Goal: Check status: Check status

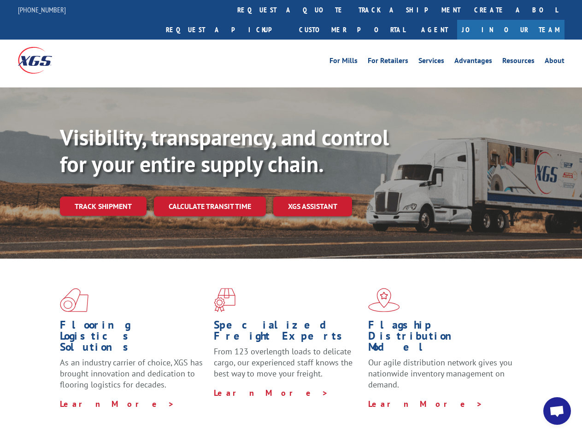
click at [291, 217] on div "Visibility, transparency, and control for your entire supply chain. Track shipm…" at bounding box center [321, 188] width 522 height 129
click at [352, 10] on link "track a shipment" at bounding box center [410, 10] width 116 height 20
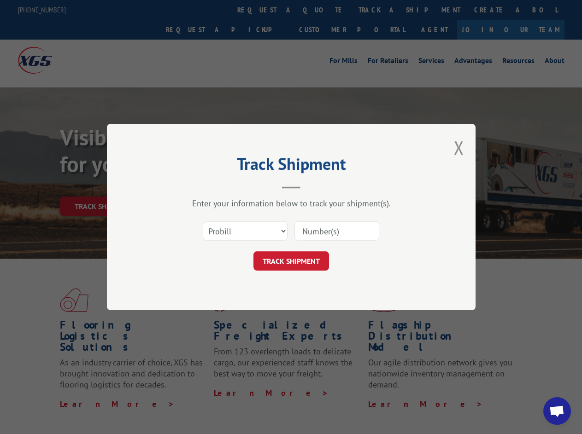
click at [322, 10] on div "Track Shipment Enter your information below to track your shipment(s). Select c…" at bounding box center [291, 217] width 582 height 434
click at [379, 10] on div "Track Shipment Enter your information below to track your shipment(s). Select c…" at bounding box center [291, 217] width 582 height 434
click at [103, 186] on div "Track Shipment Enter your information below to track your shipment(s). Select c…" at bounding box center [291, 217] width 582 height 434
click at [209, 186] on header "Track Shipment" at bounding box center [291, 173] width 276 height 31
click at [313, 186] on header "Track Shipment" at bounding box center [291, 173] width 276 height 31
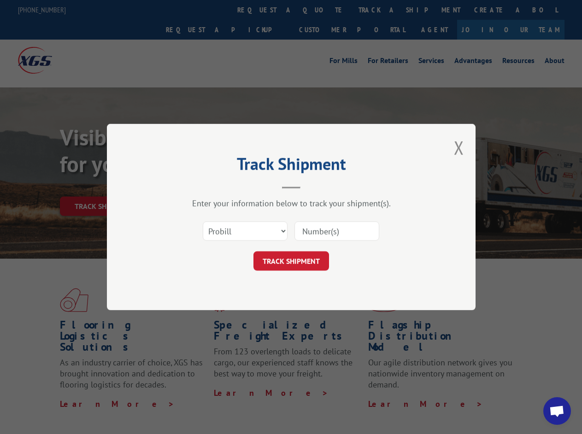
click at [557, 411] on span "Open chat" at bounding box center [556, 412] width 15 height 13
